Goal: Task Accomplishment & Management: Manage account settings

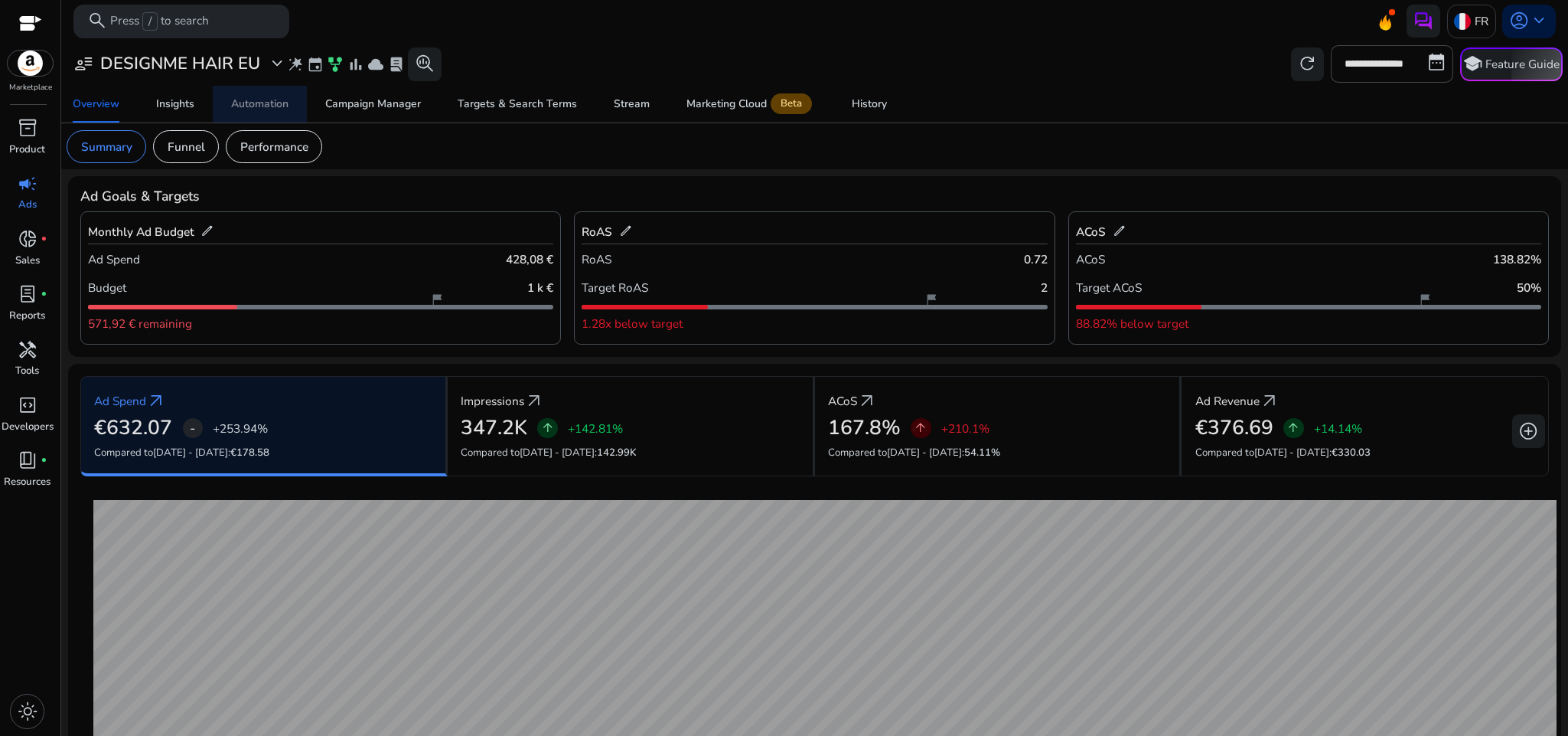
click at [237, 103] on div "Automation" at bounding box center [260, 104] width 57 height 11
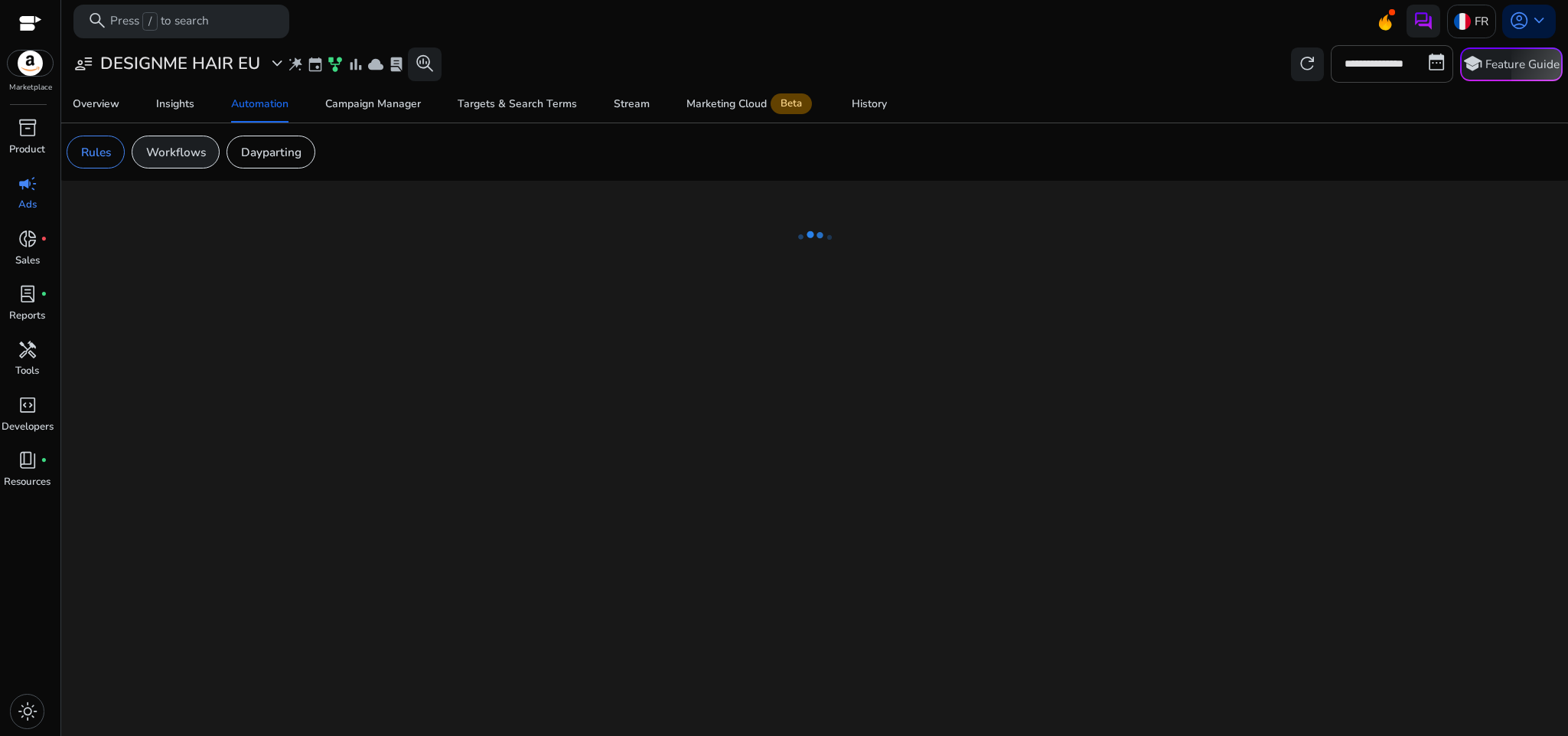
click at [175, 164] on div "Workflows" at bounding box center [176, 152] width 88 height 33
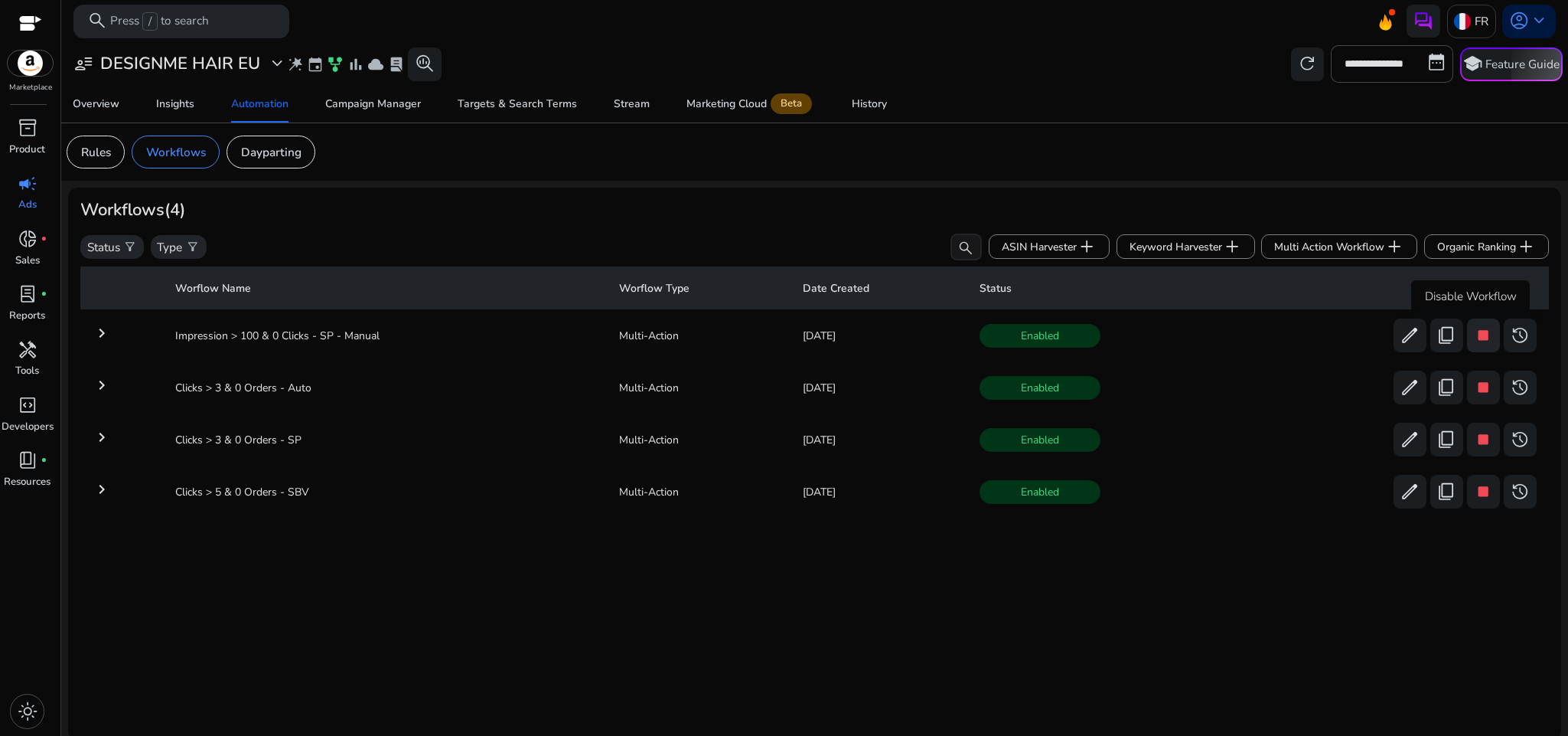
click at [1473, 344] on span "stop" at bounding box center [1483, 336] width 20 height 20
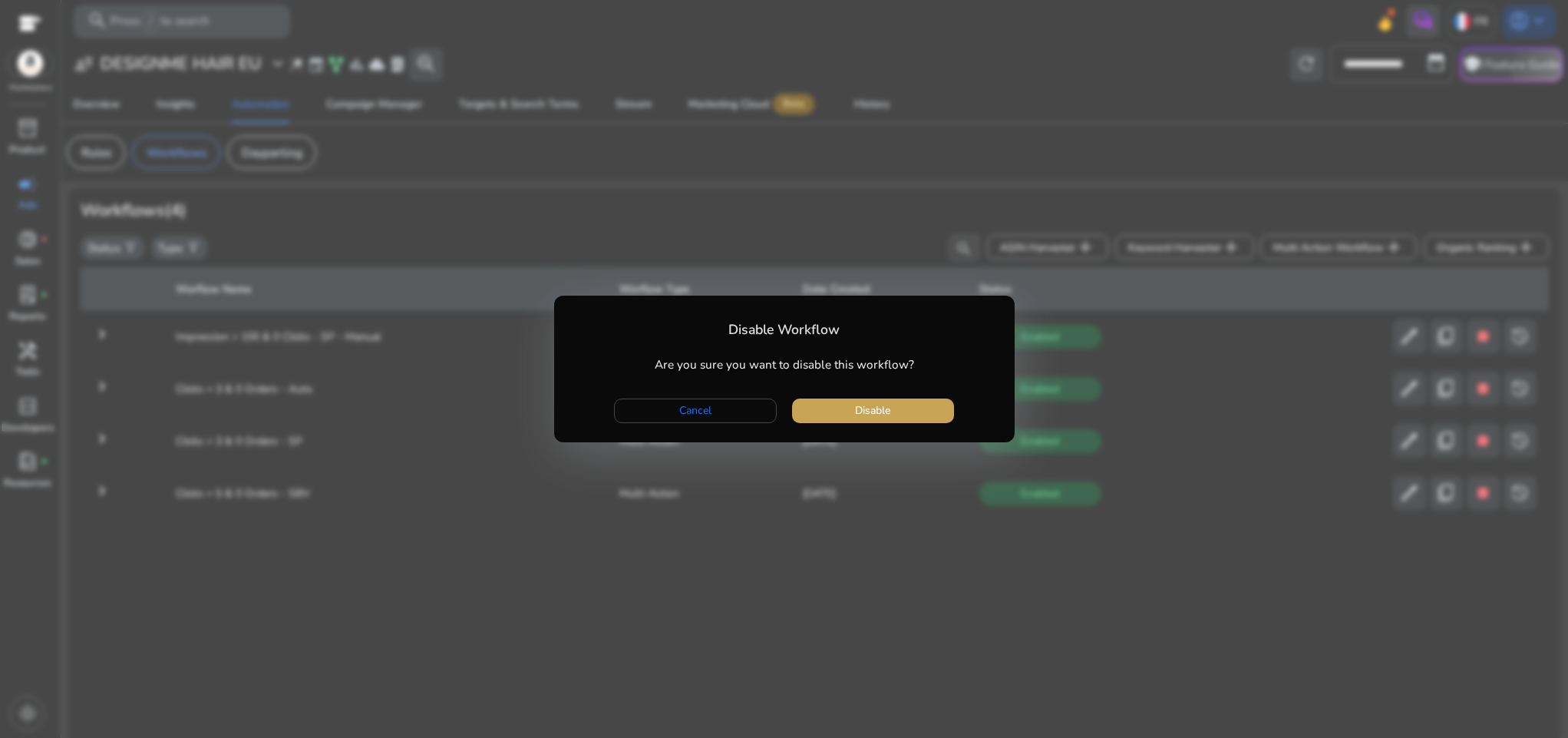
click at [847, 424] on span "button" at bounding box center [873, 411] width 162 height 37
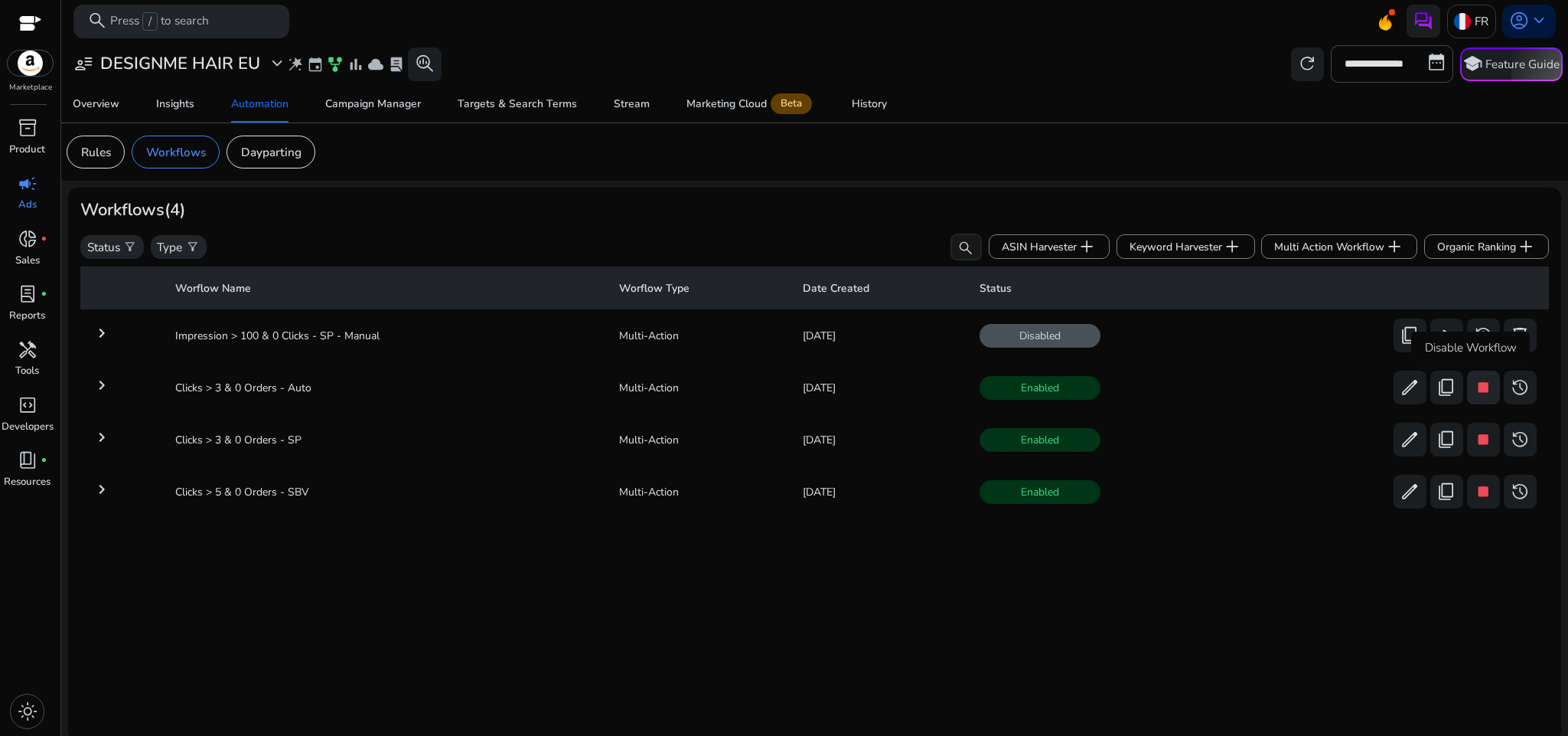
click at [1473, 386] on span "stop" at bounding box center [1483, 387] width 20 height 20
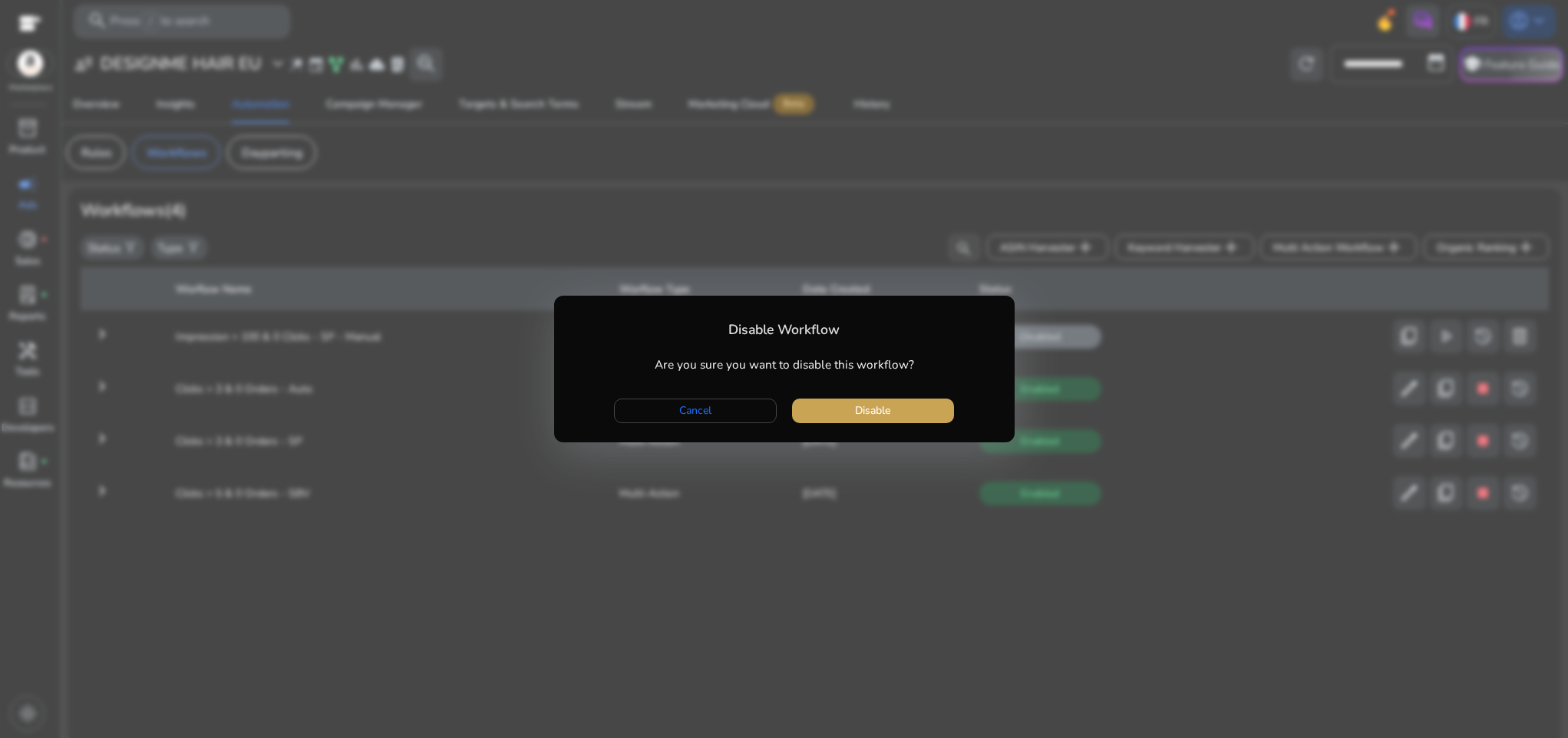
click at [937, 406] on span "button" at bounding box center [873, 411] width 162 height 37
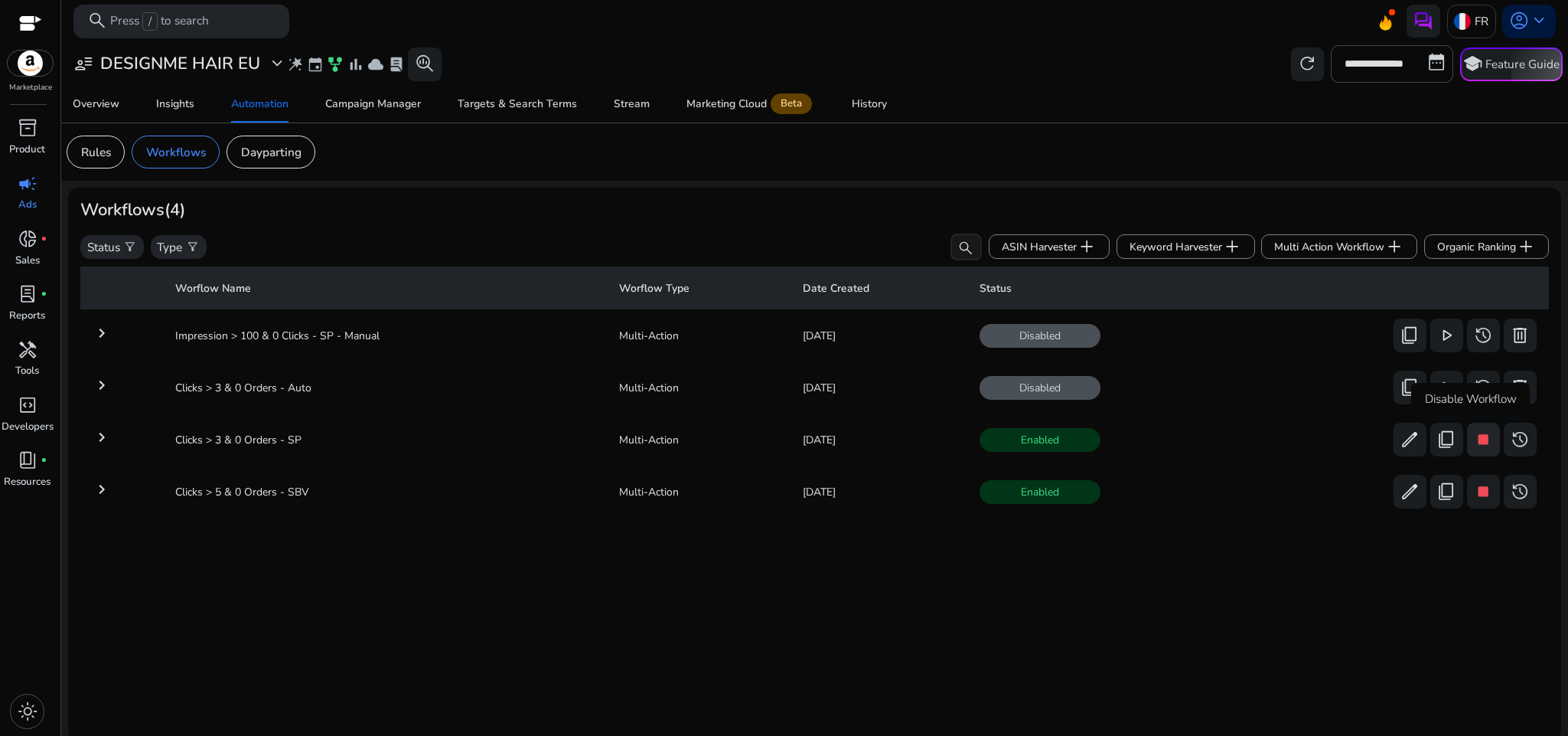
click at [1473, 442] on span "stop" at bounding box center [1483, 440] width 20 height 20
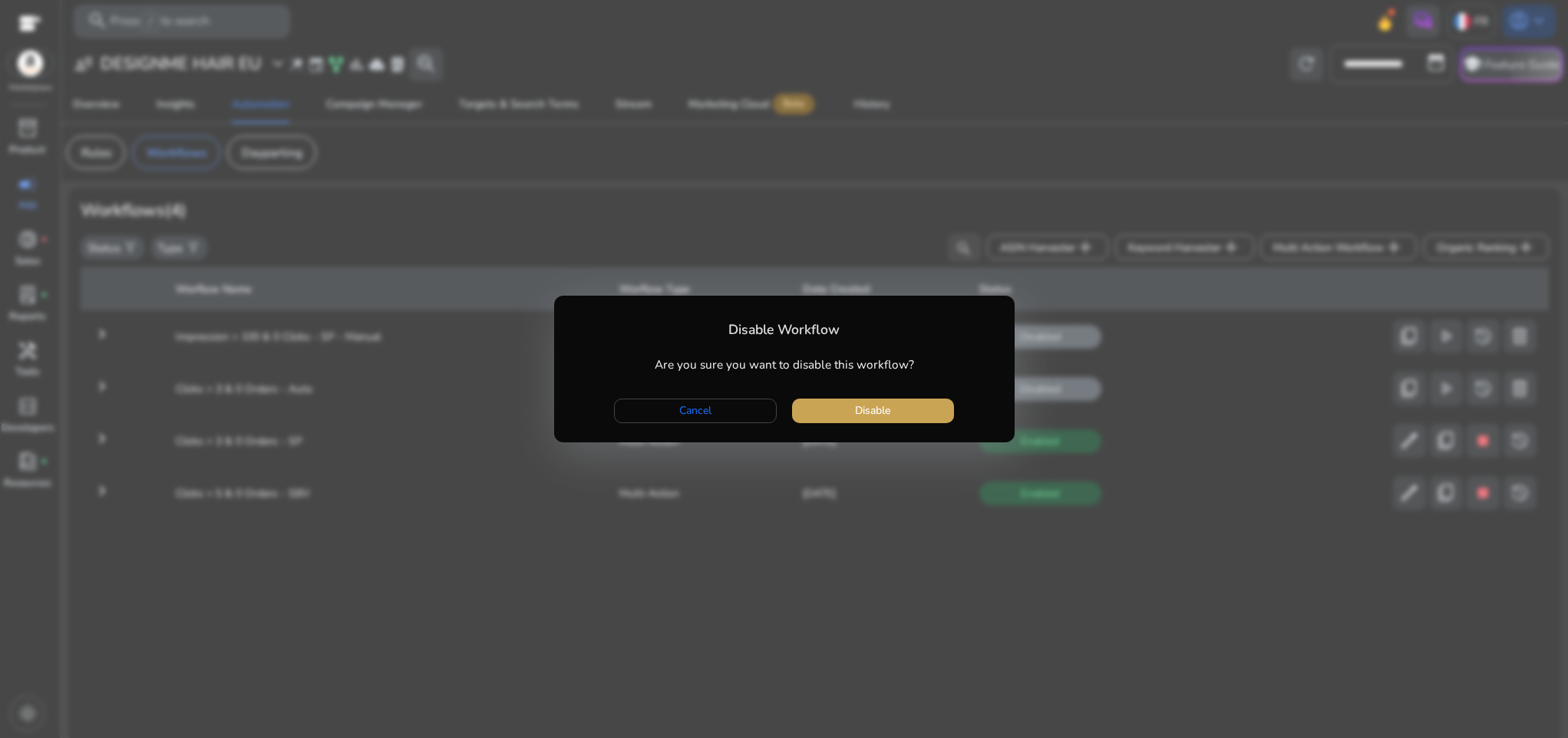
click at [904, 401] on span "button" at bounding box center [873, 411] width 162 height 37
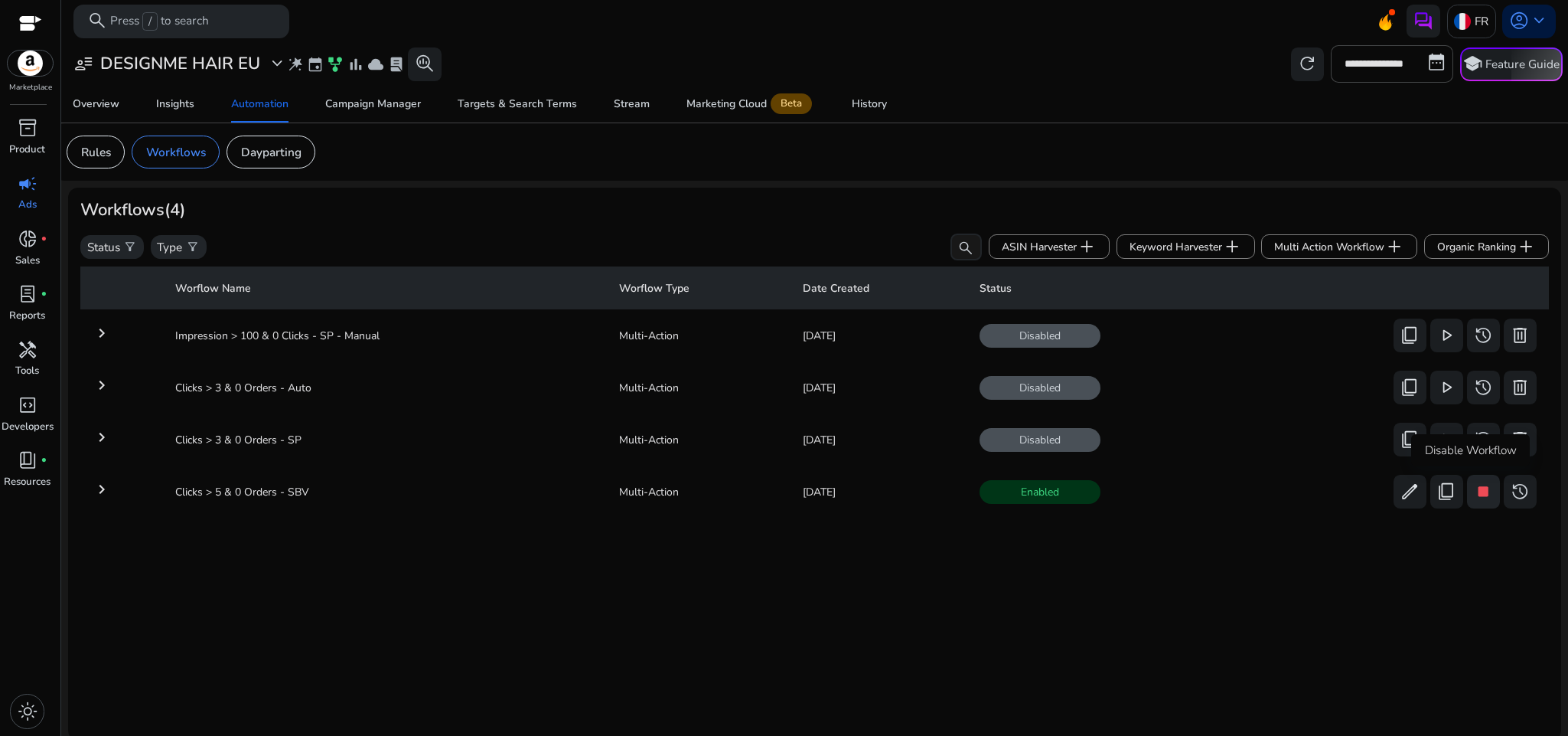
click at [1473, 487] on span "stop" at bounding box center [1483, 491] width 20 height 20
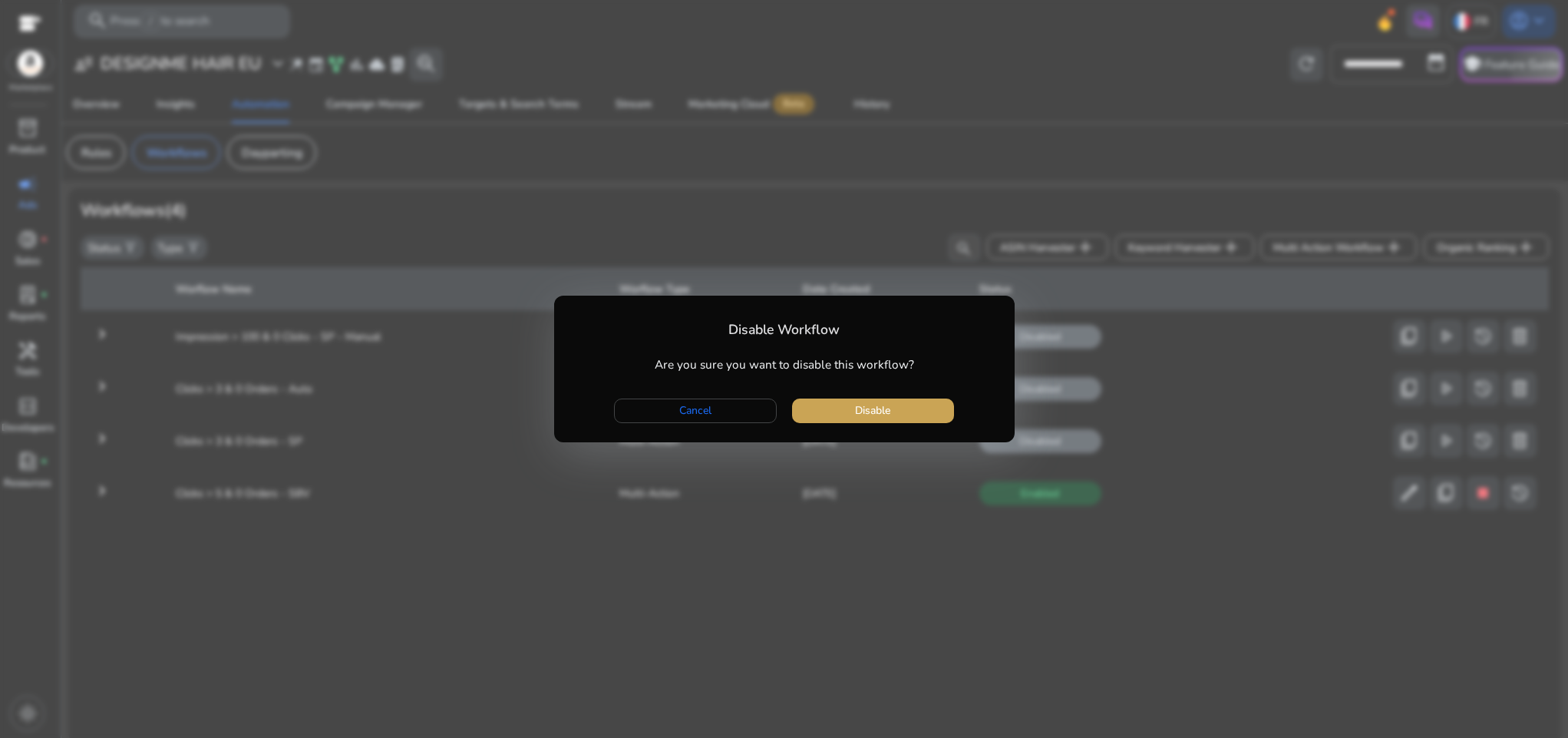
click at [934, 419] on span "button" at bounding box center [873, 411] width 162 height 37
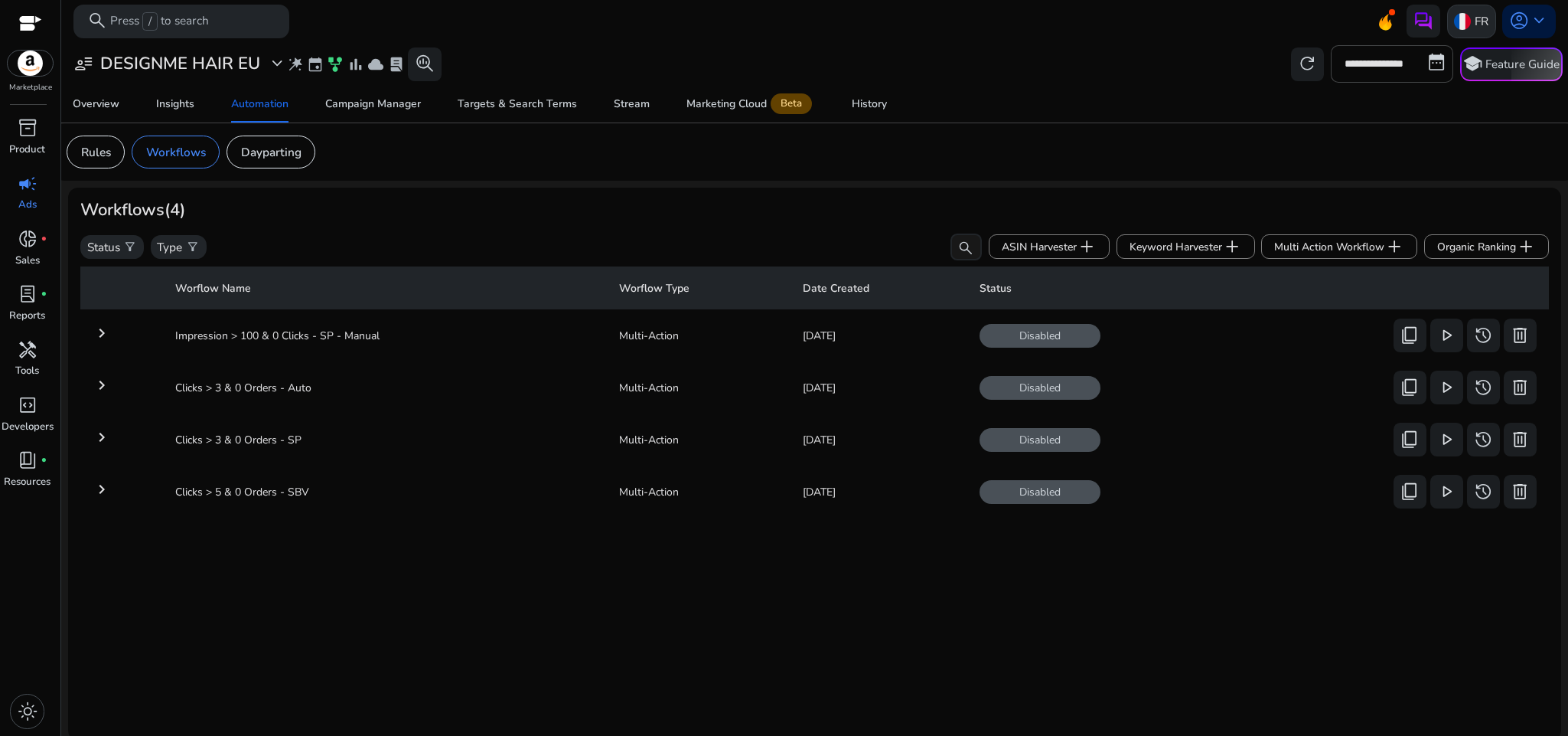
click at [1456, 19] on img at bounding box center [1462, 22] width 17 height 17
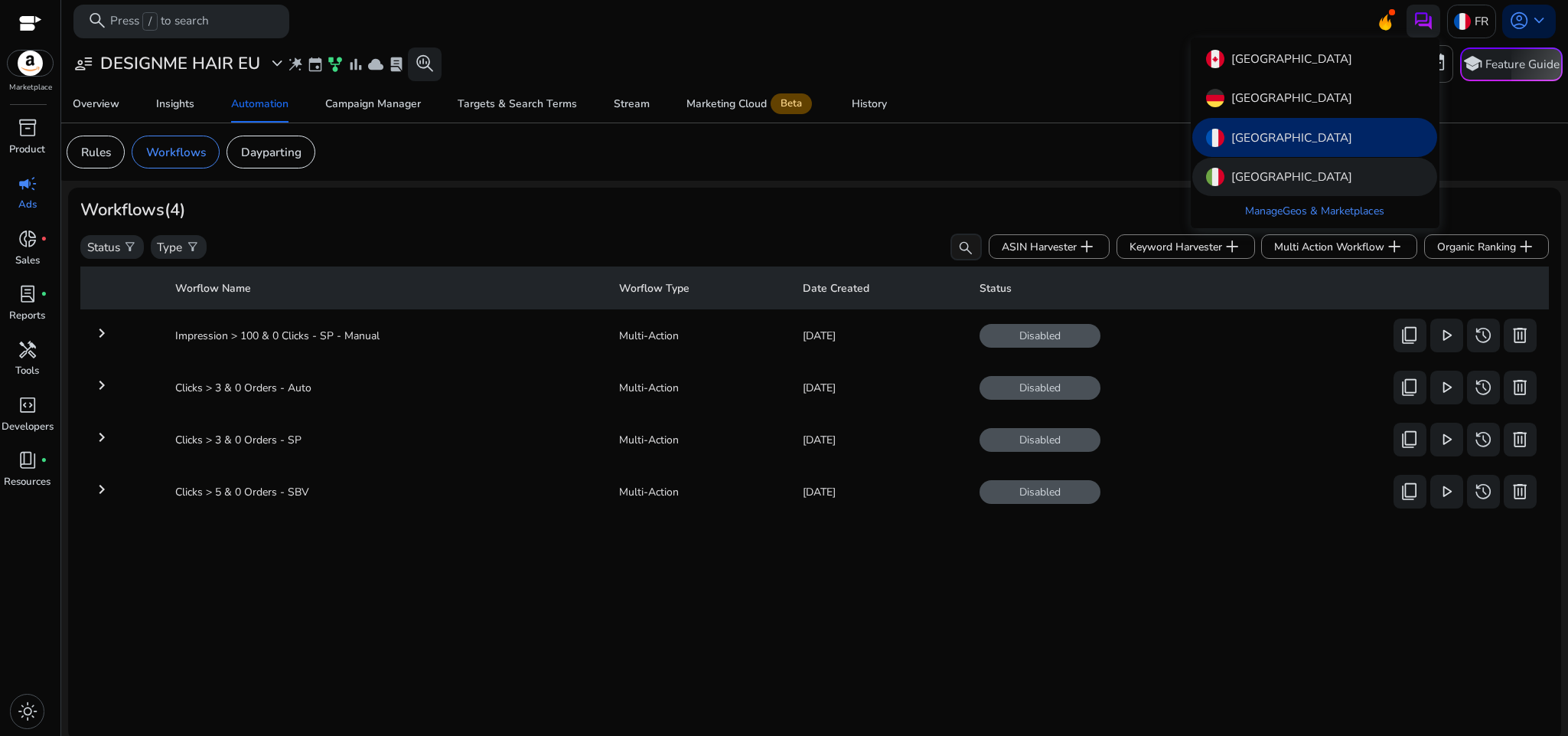
click at [1312, 170] on div "[GEOGRAPHIC_DATA]" at bounding box center [1315, 177] width 245 height 39
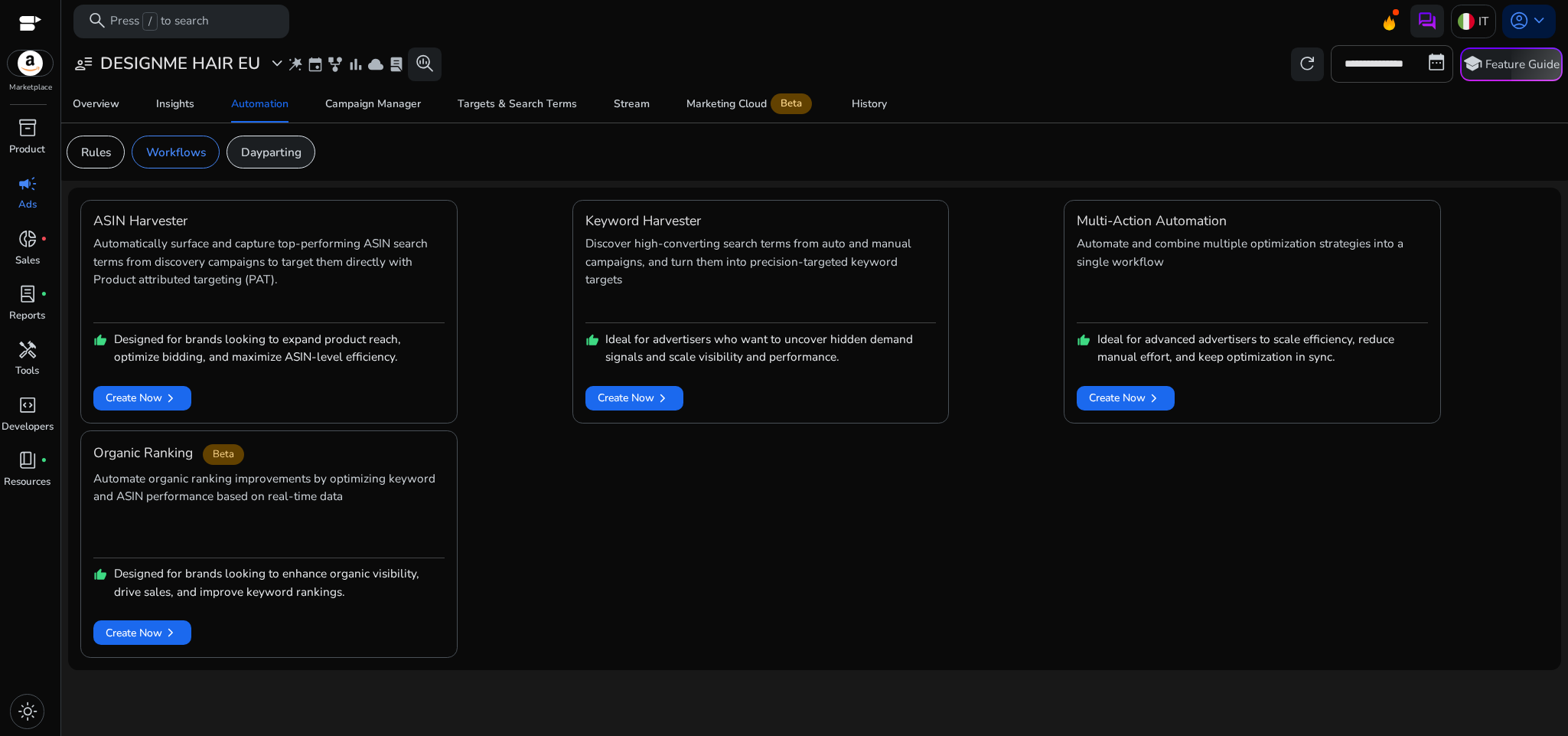
click at [255, 147] on p "Dayparting" at bounding box center [271, 152] width 60 height 18
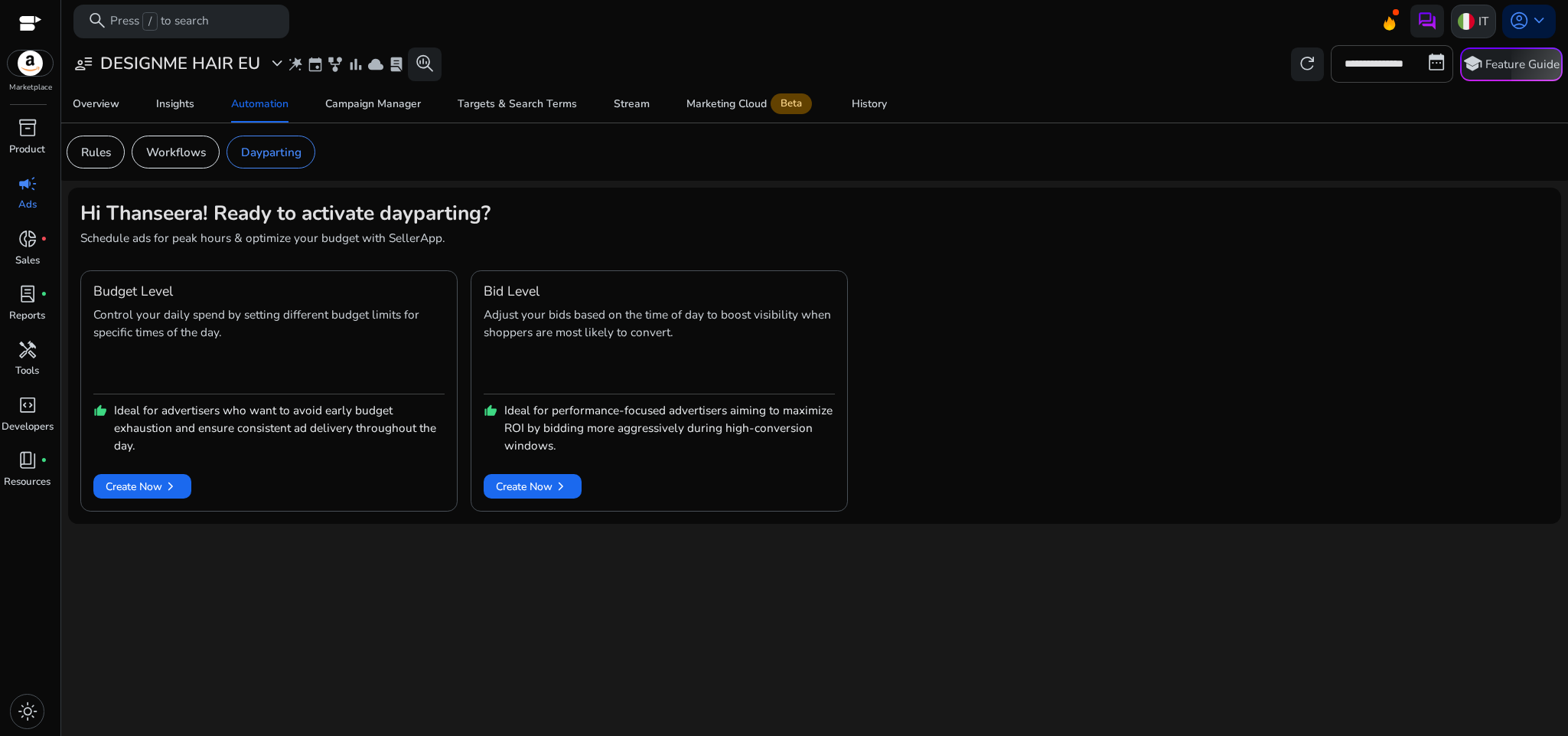
click at [1468, 23] on img at bounding box center [1466, 22] width 17 height 17
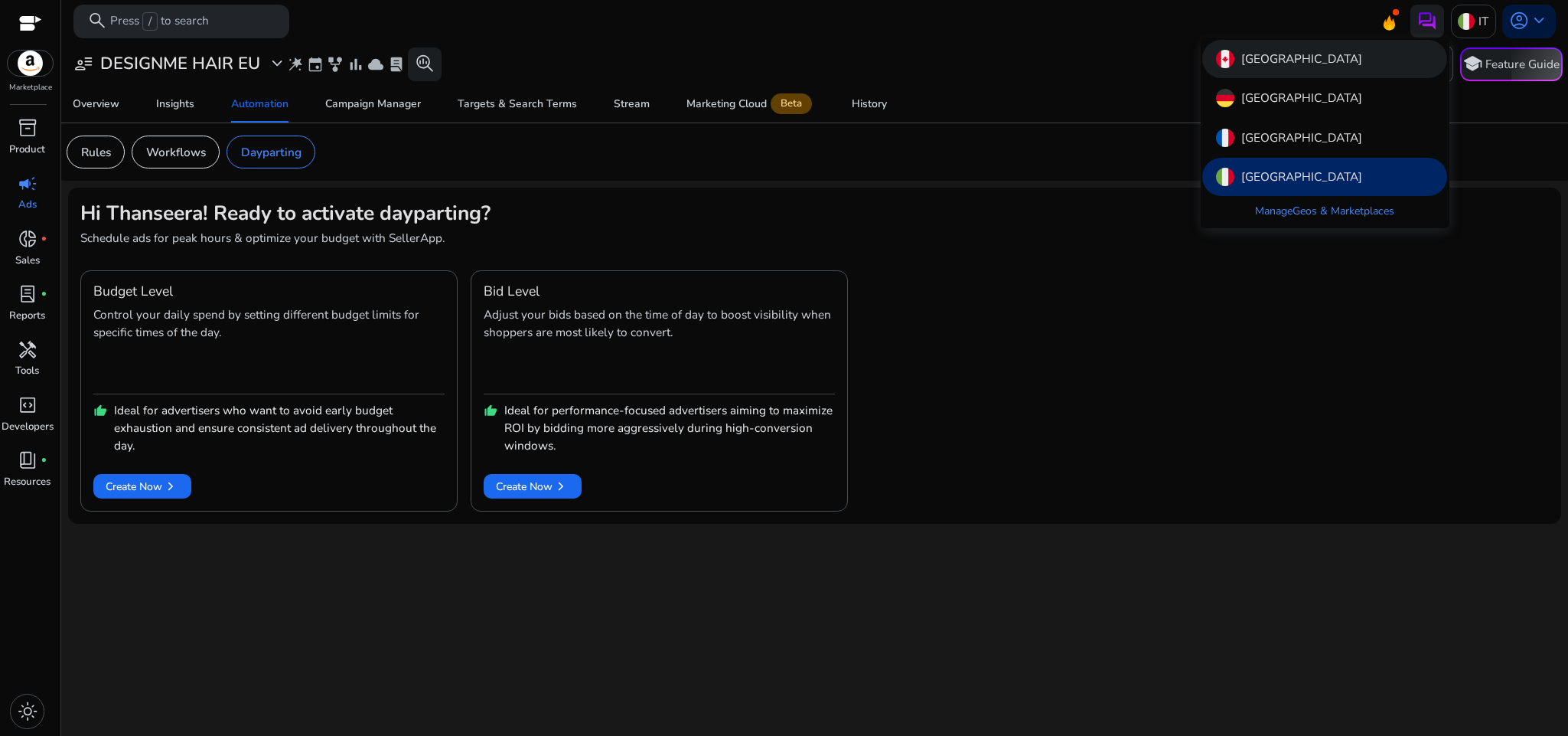
click at [1327, 55] on div "[GEOGRAPHIC_DATA]" at bounding box center [1325, 59] width 245 height 39
